Goal: Task Accomplishment & Management: Manage account settings

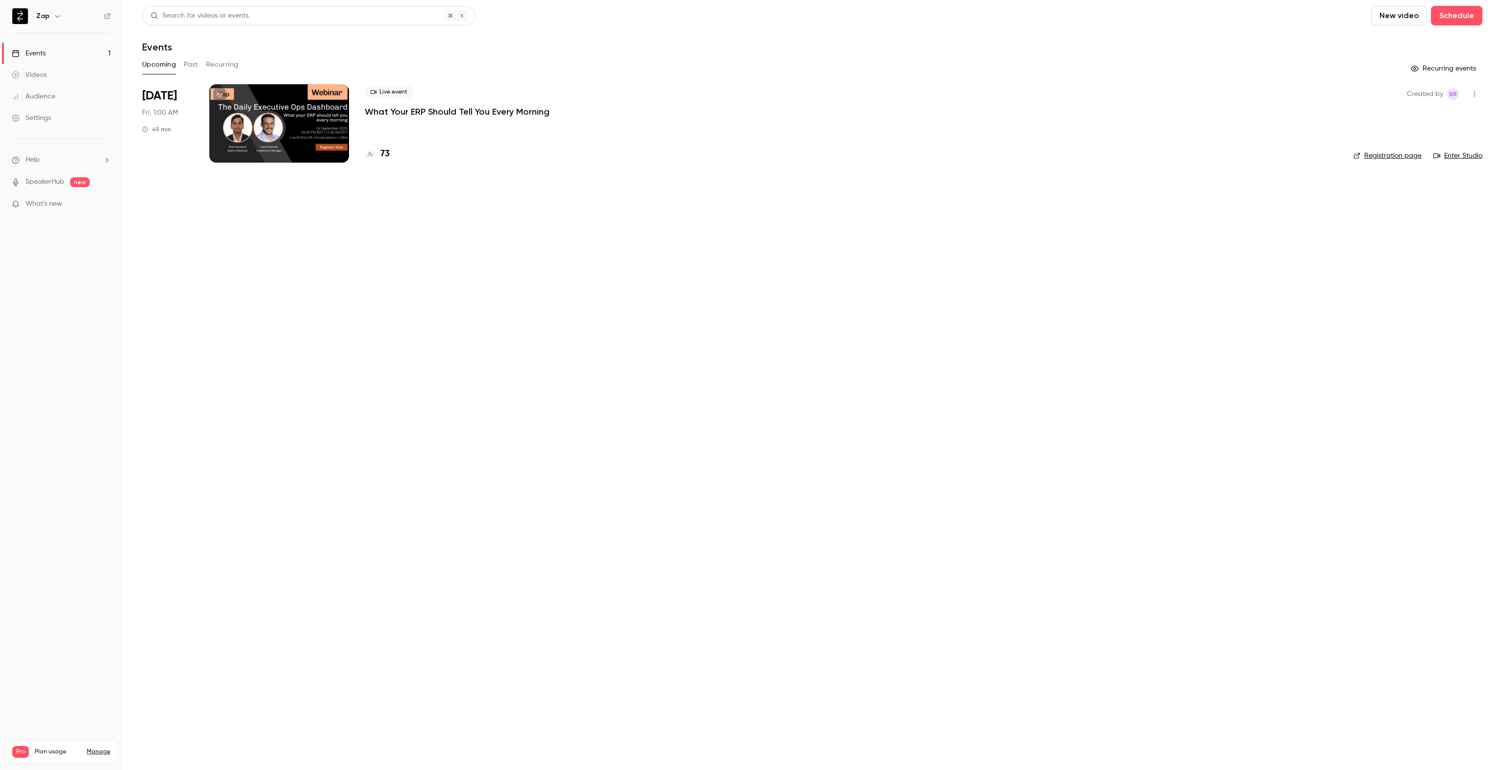
click at [467, 107] on p "What Your ERP Should Tell You Every Morning" at bounding box center [457, 112] width 185 height 12
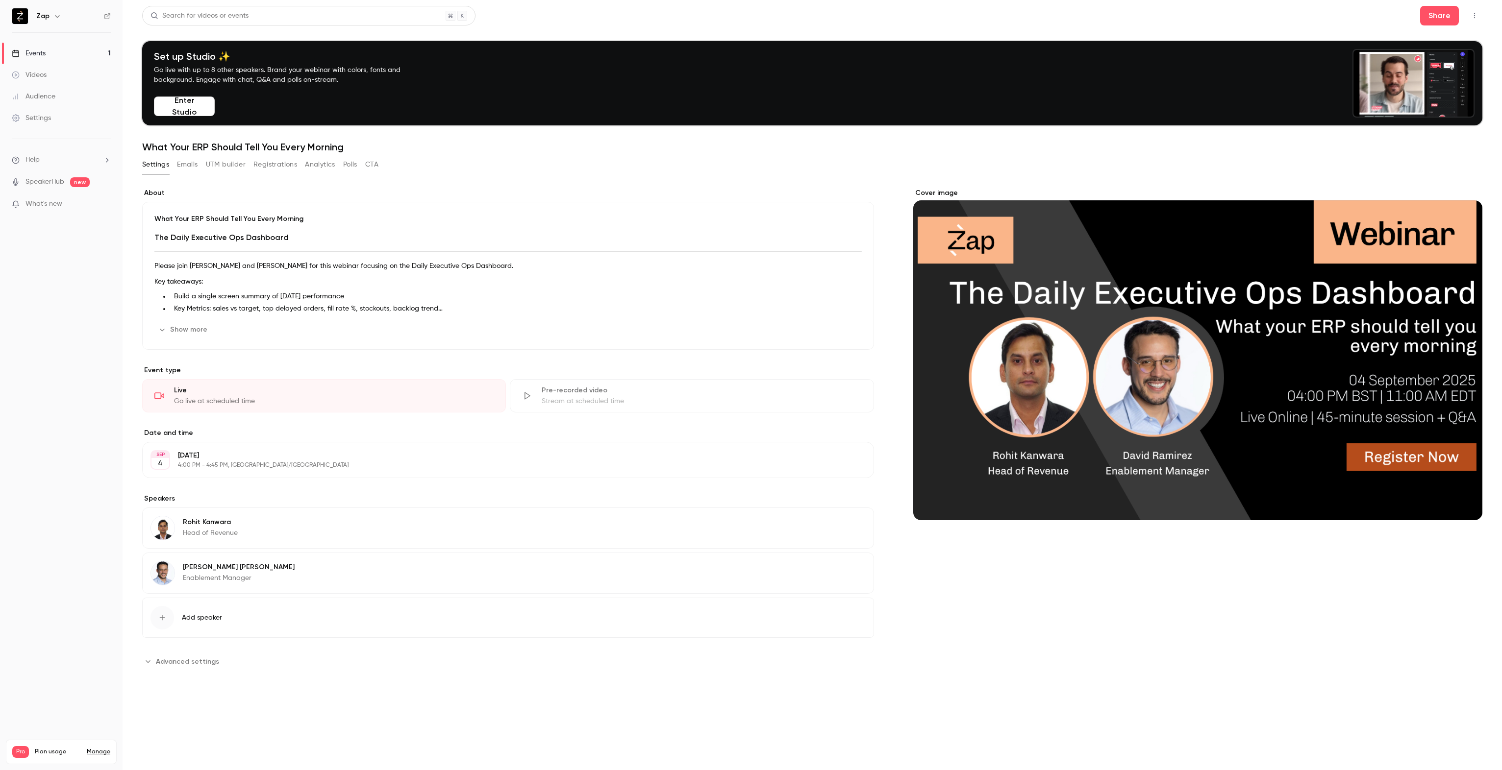
click at [231, 169] on button "UTM builder" at bounding box center [226, 165] width 40 height 16
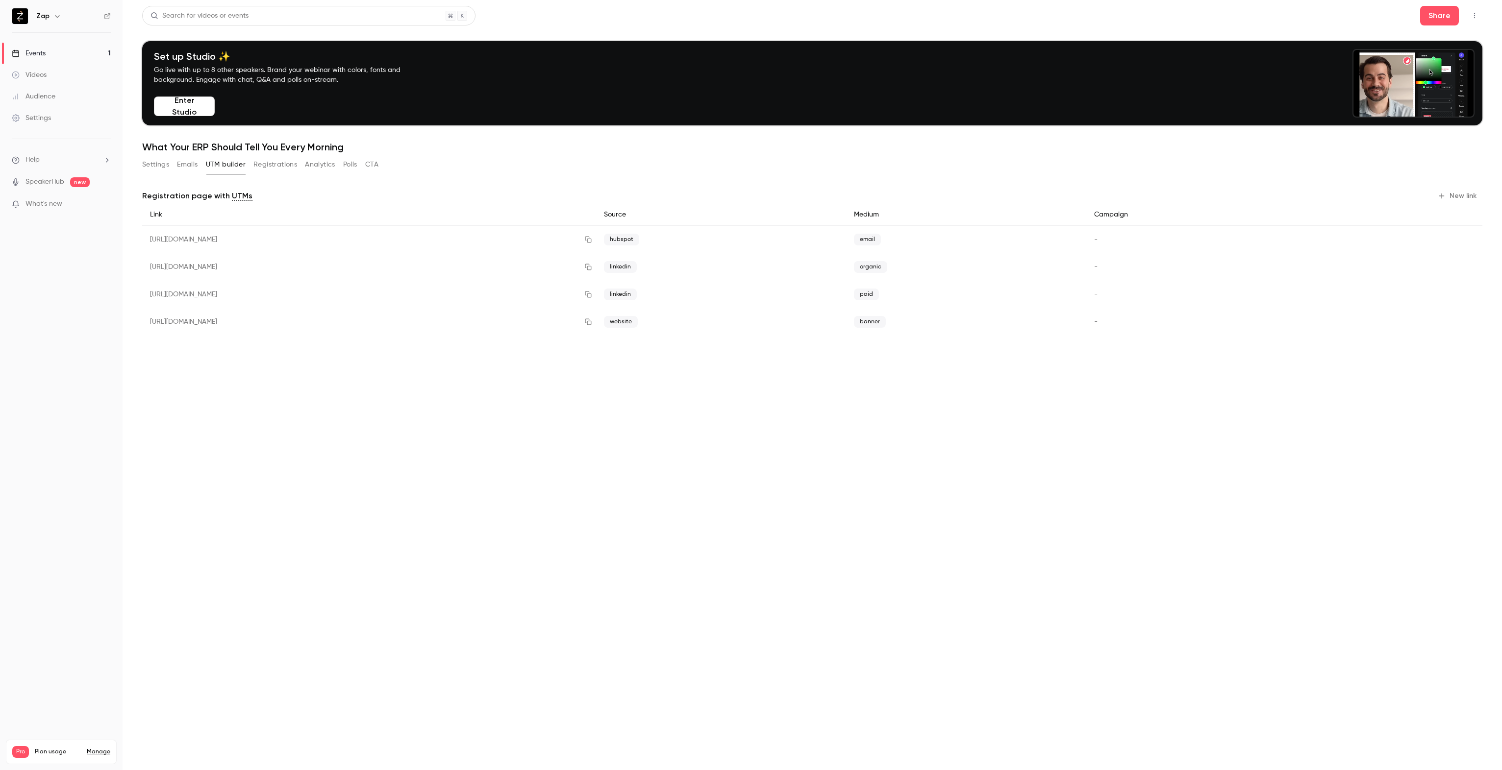
click at [278, 165] on button "Registrations" at bounding box center [275, 165] width 44 height 16
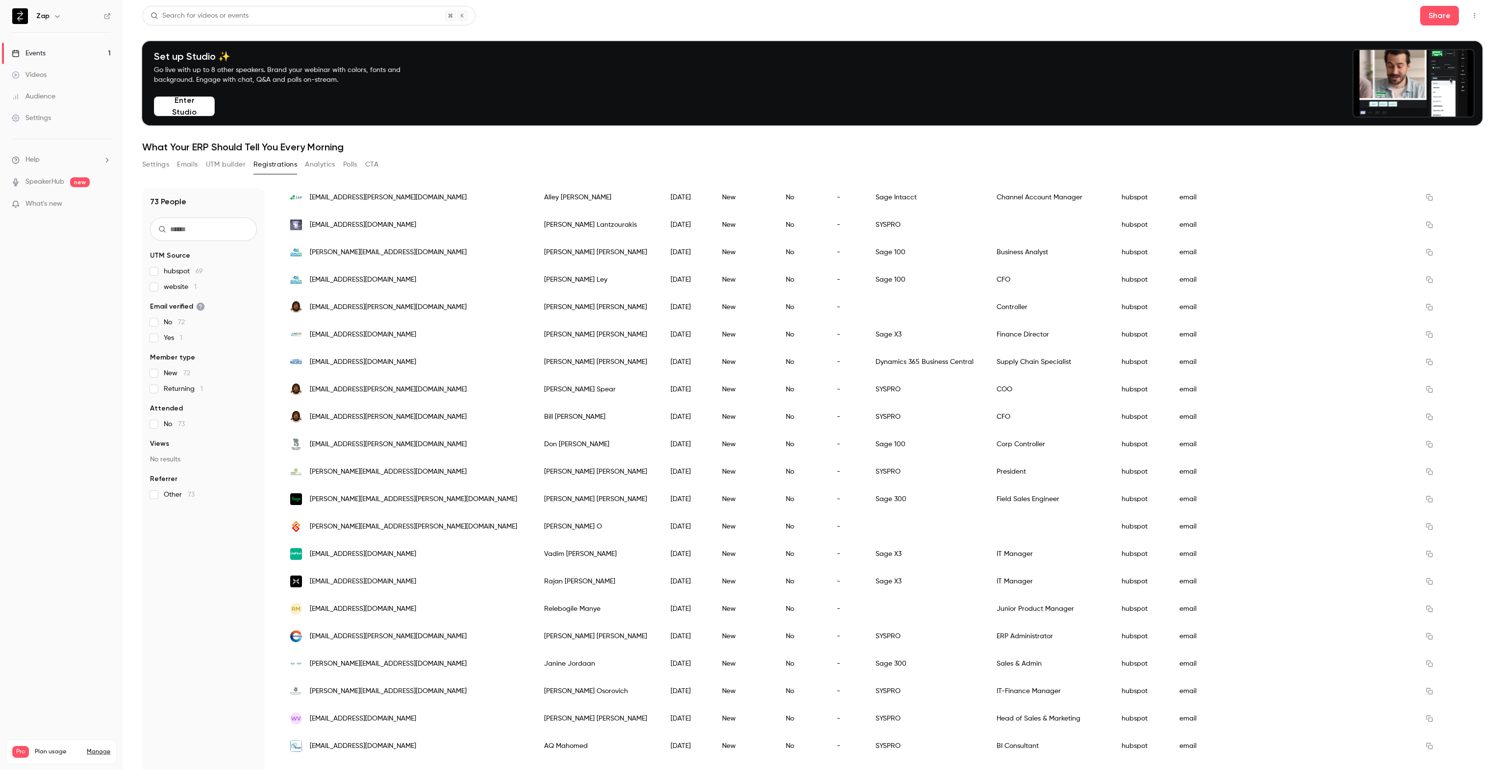
scroll to position [793, 0]
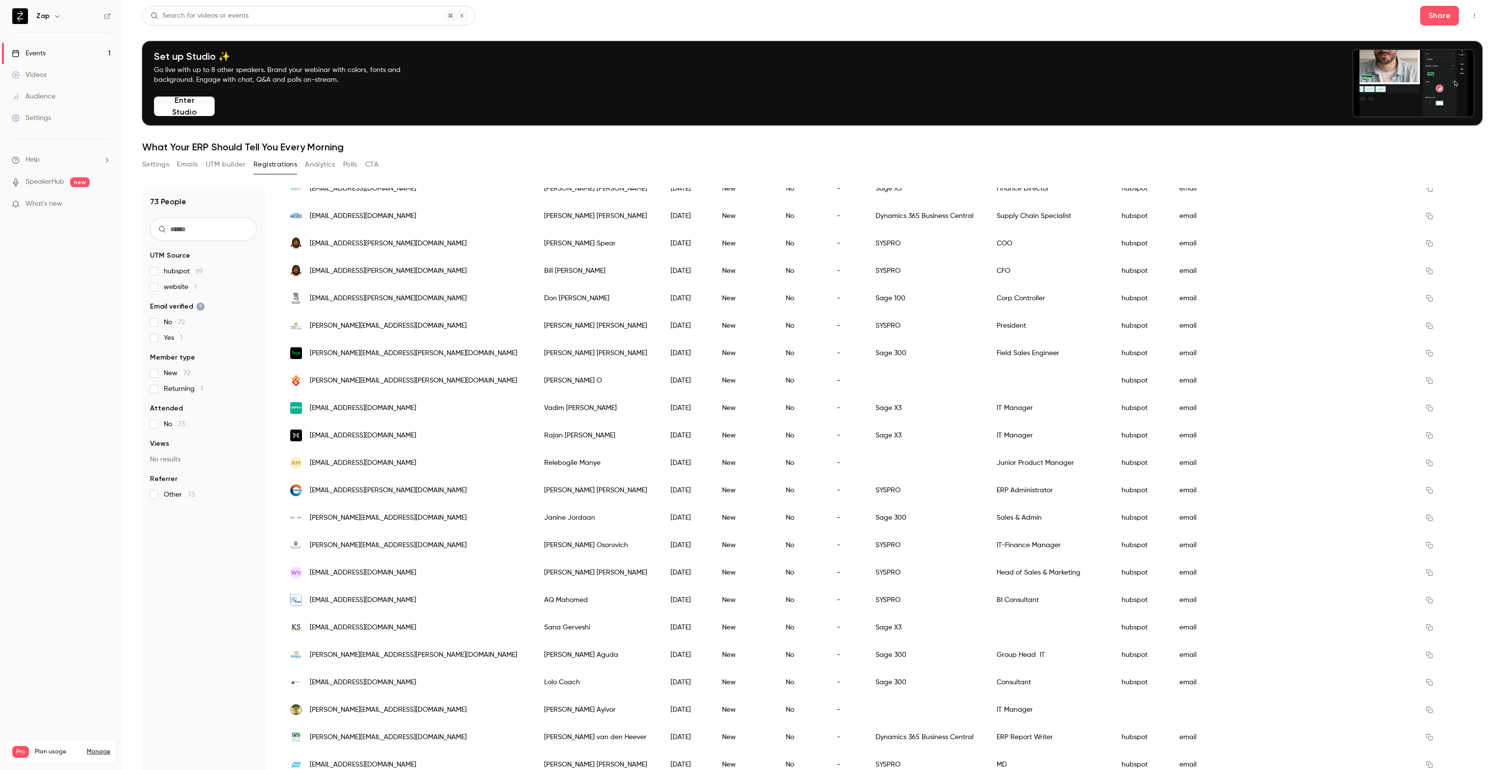
click at [362, 711] on span "[PERSON_NAME][EMAIL_ADDRESS][DOMAIN_NAME]" at bounding box center [388, 710] width 157 height 10
drag, startPoint x: 414, startPoint y: 709, endPoint x: 307, endPoint y: 715, distance: 106.5
click at [307, 715] on div "[PERSON_NAME][EMAIL_ADDRESS][DOMAIN_NAME]" at bounding box center [407, 709] width 254 height 27
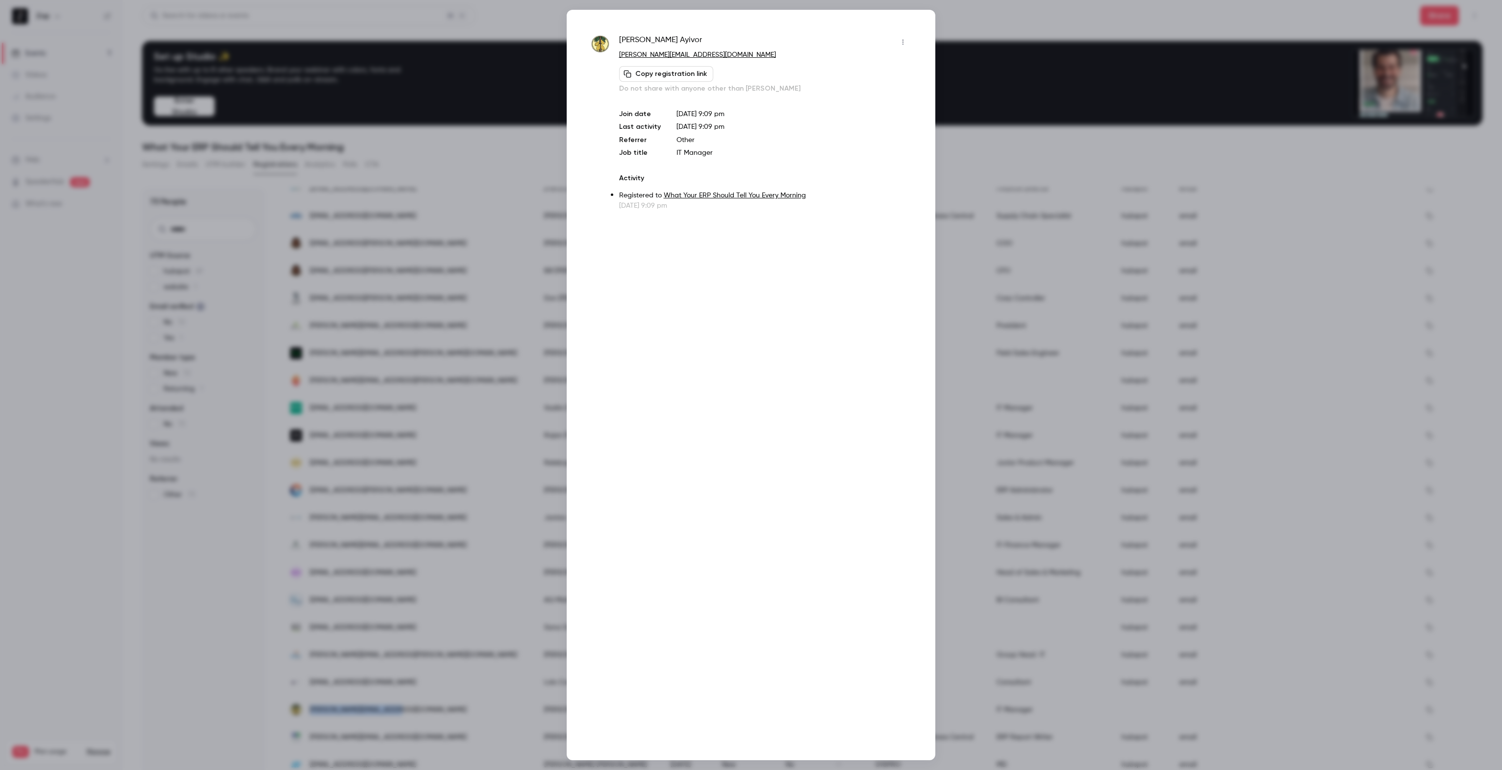
copy span "[PERSON_NAME][EMAIL_ADDRESS][DOMAIN_NAME]"
